Goal: Find specific page/section: Find specific page/section

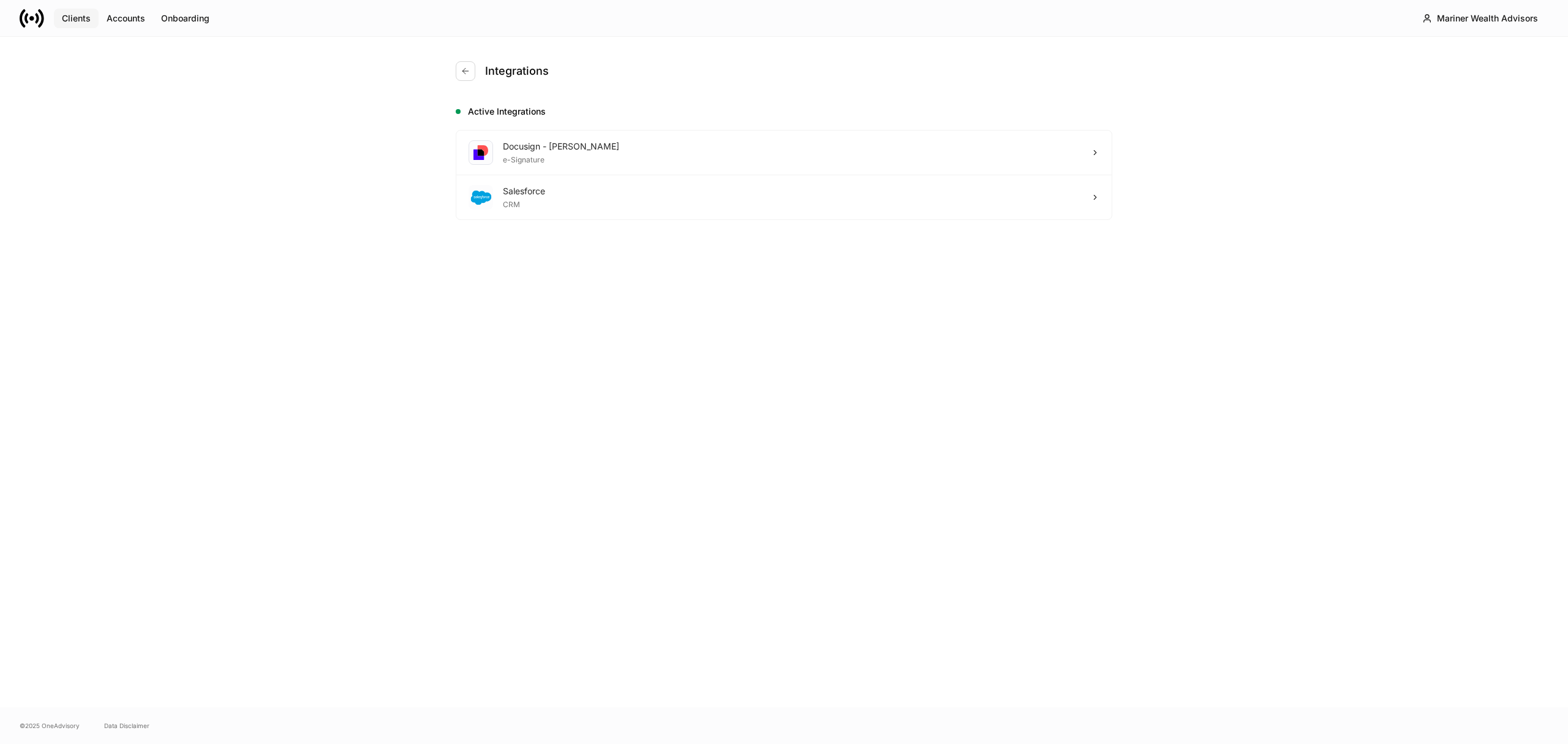
click at [75, 15] on div "Clients" at bounding box center [76, 18] width 29 height 12
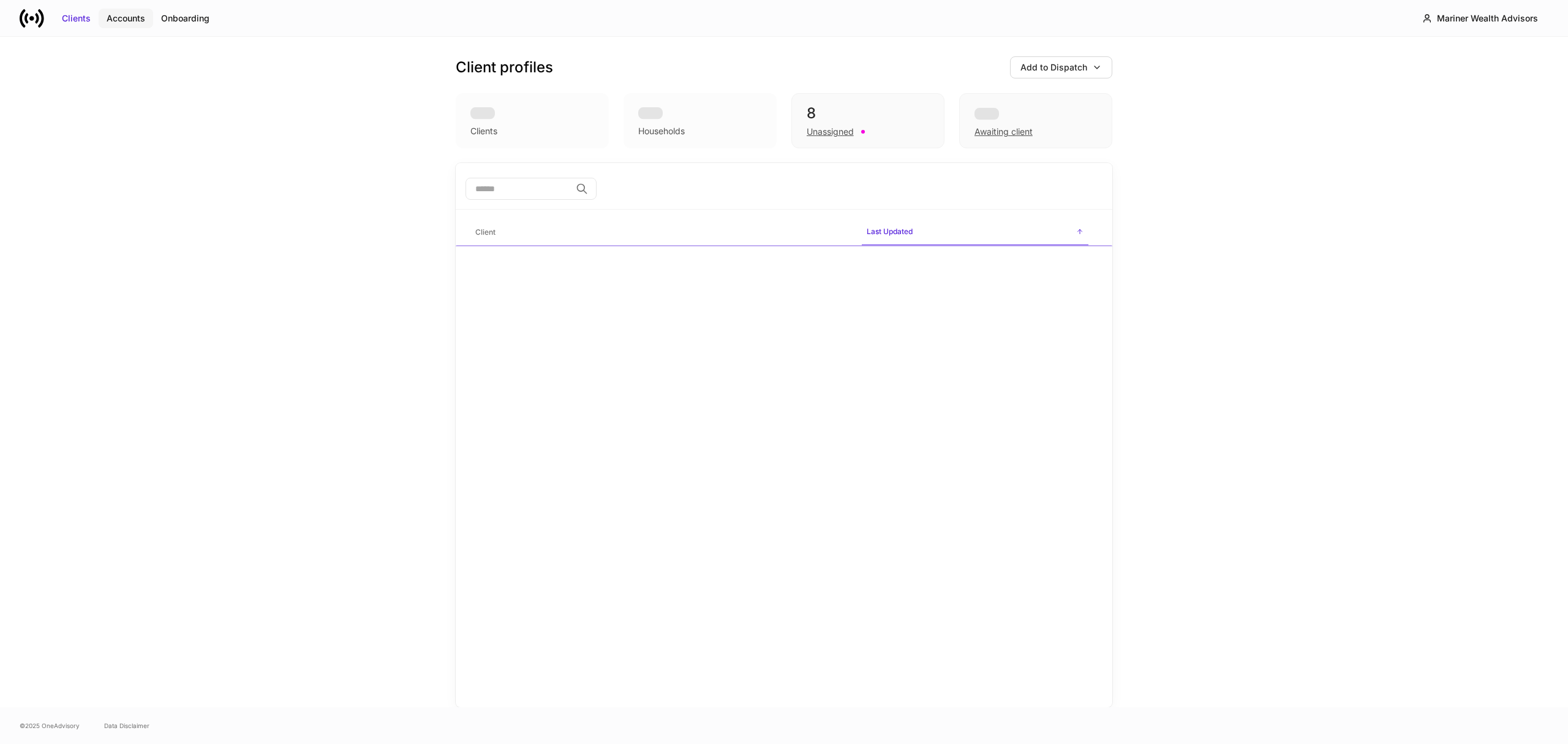
click at [138, 15] on div "Accounts" at bounding box center [126, 18] width 39 height 12
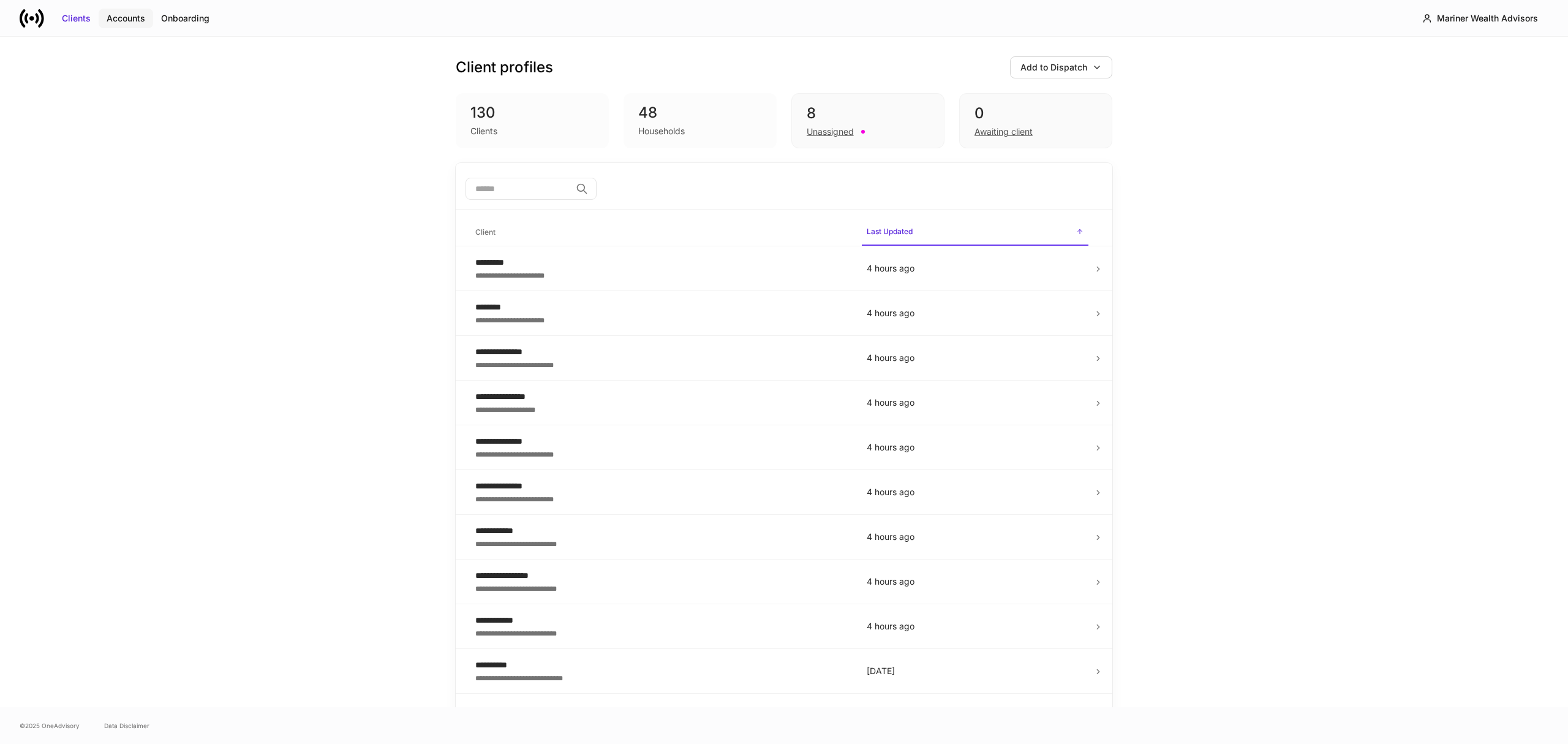
click at [84, 12] on div "Clients" at bounding box center [76, 18] width 29 height 12
click at [1080, 273] on td "4 hours ago" at bounding box center [975, 268] width 236 height 44
click at [1084, 320] on td "4 hours ago" at bounding box center [975, 313] width 236 height 44
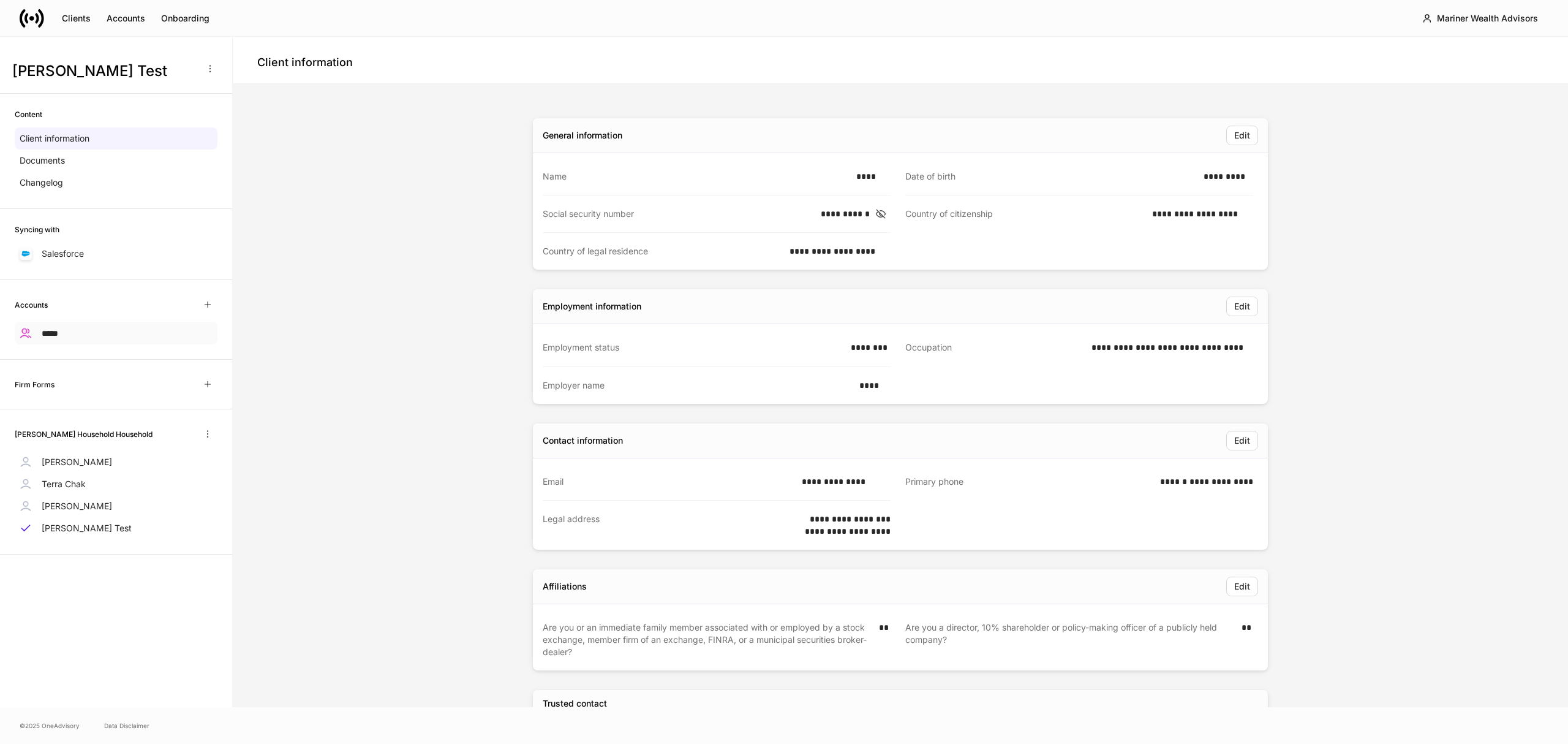
click at [62, 333] on div "*****" at bounding box center [116, 333] width 203 height 23
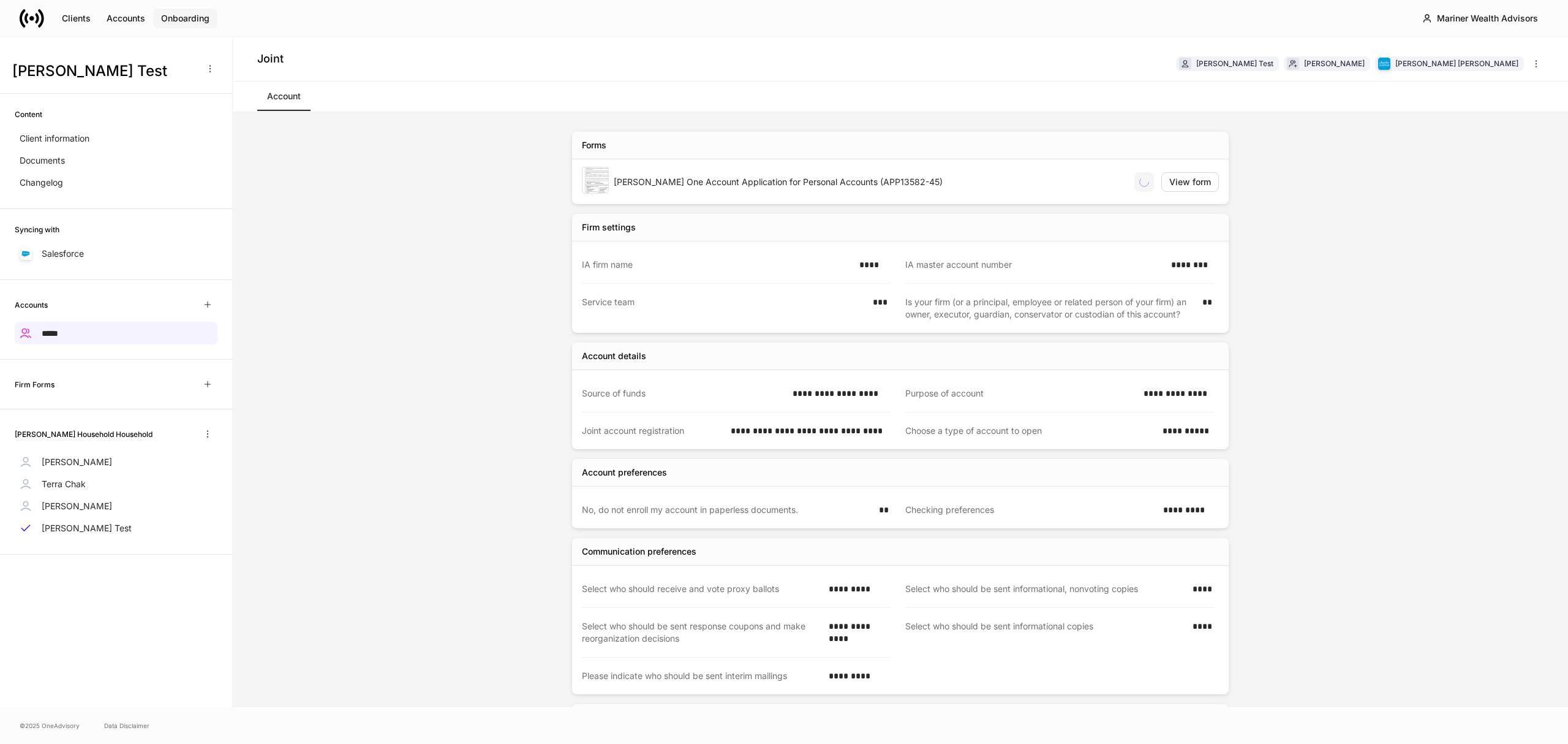
click at [157, 15] on button "Onboarding" at bounding box center [185, 18] width 64 height 19
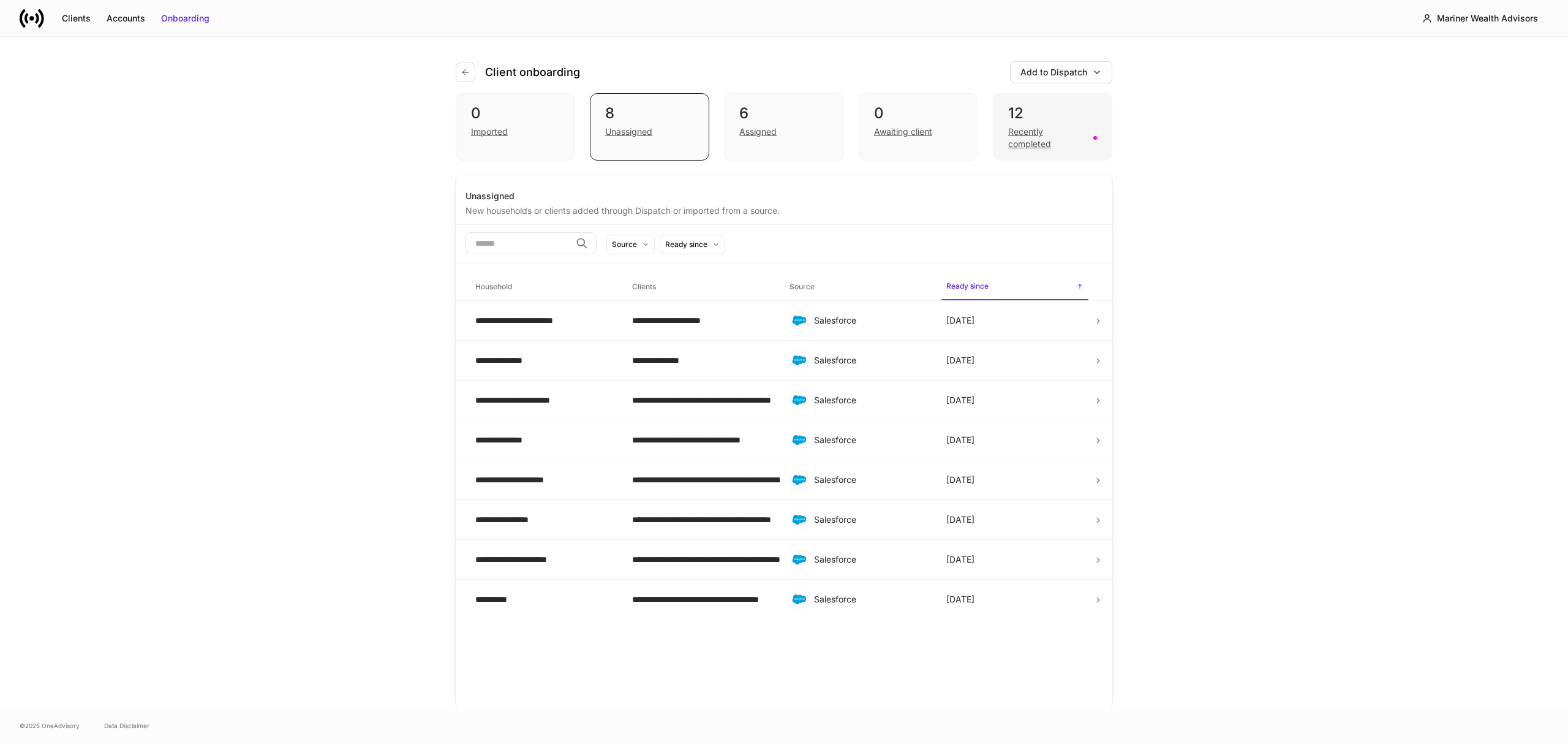
click at [1028, 136] on div "Recently completed" at bounding box center [1047, 138] width 78 height 24
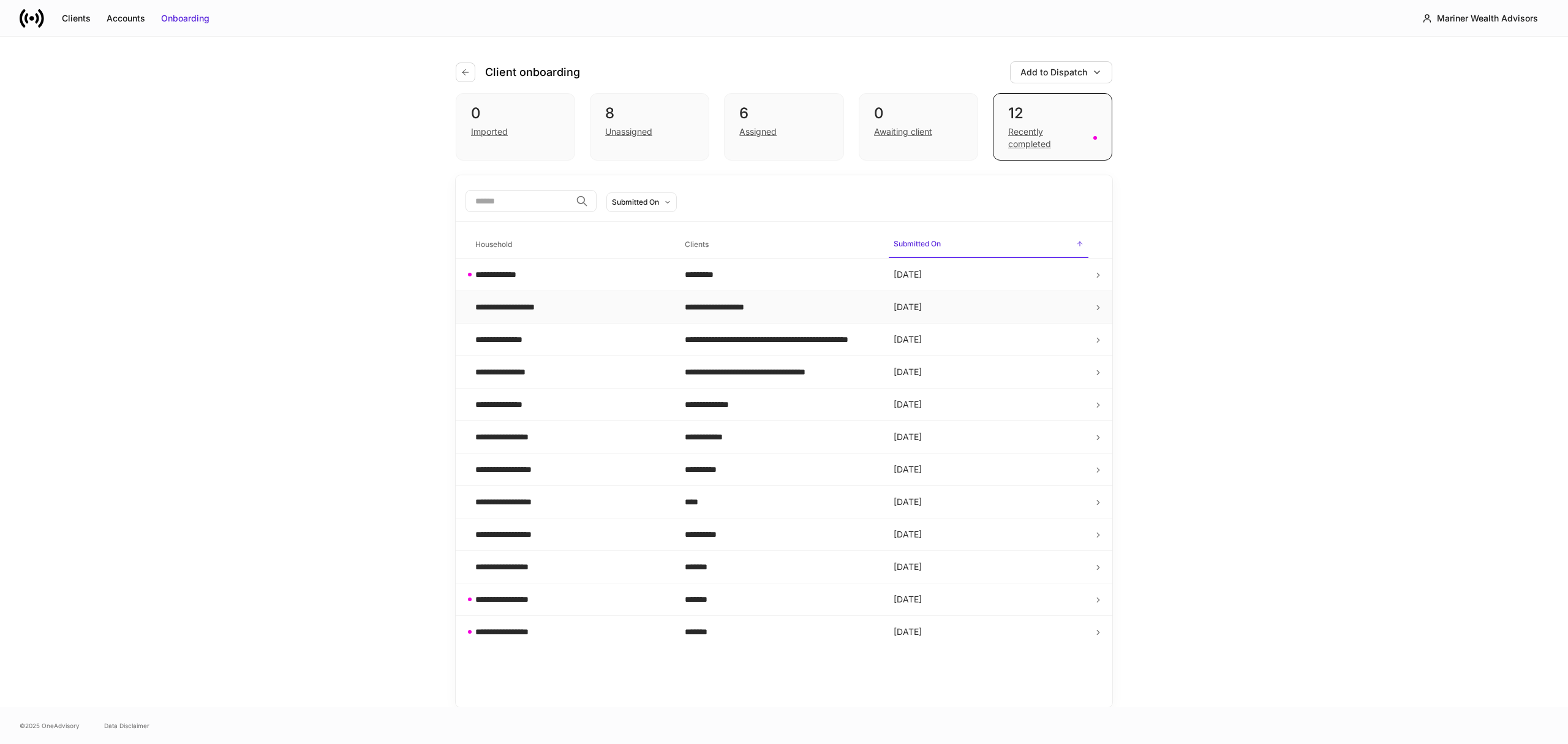
click at [937, 305] on td "[DATE]" at bounding box center [989, 307] width 210 height 32
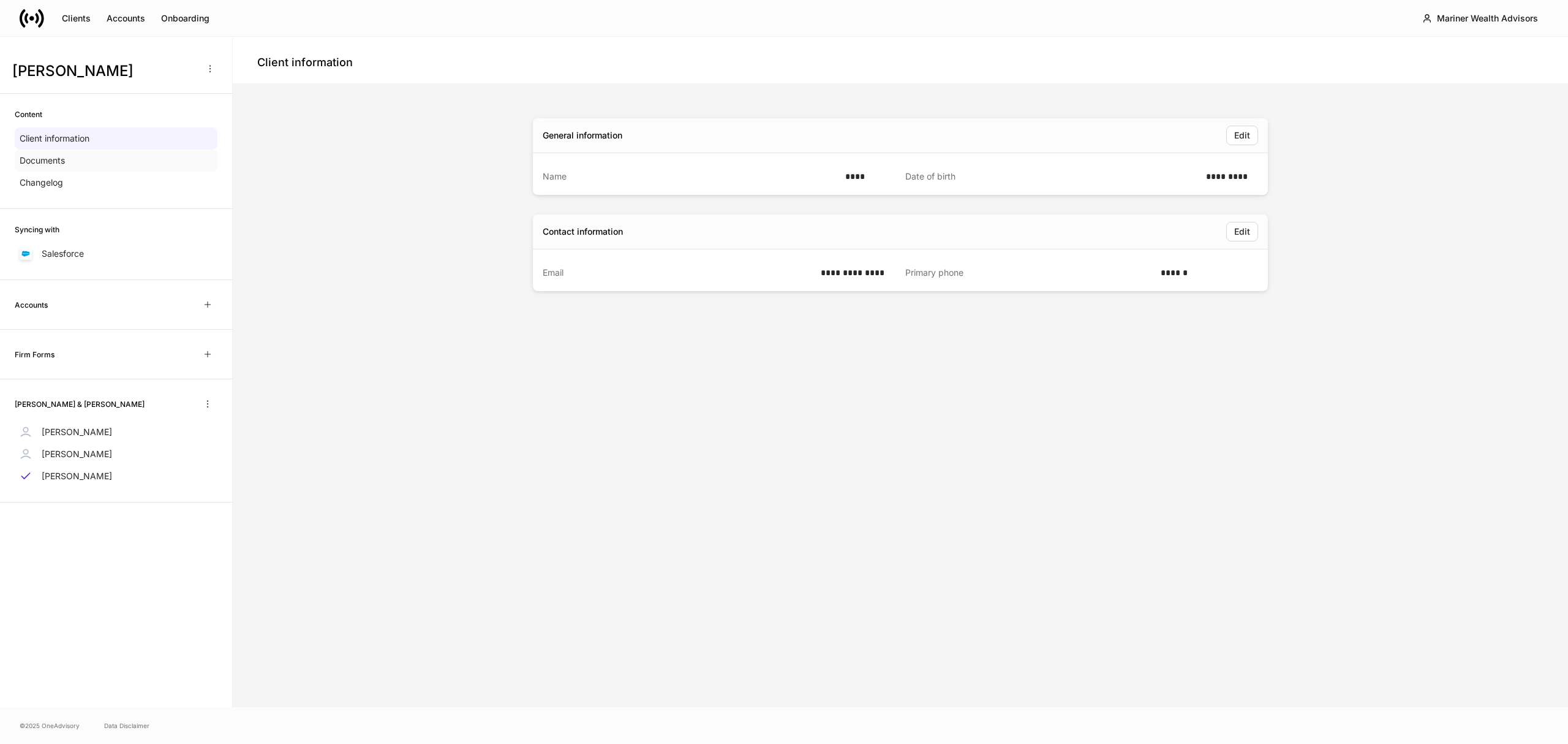
click at [54, 158] on p "Documents" at bounding box center [42, 160] width 45 height 12
